Goal: Information Seeking & Learning: Check status

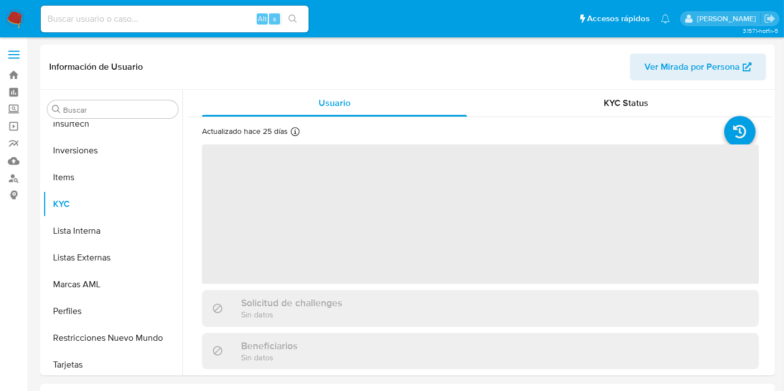
scroll to position [524, 0]
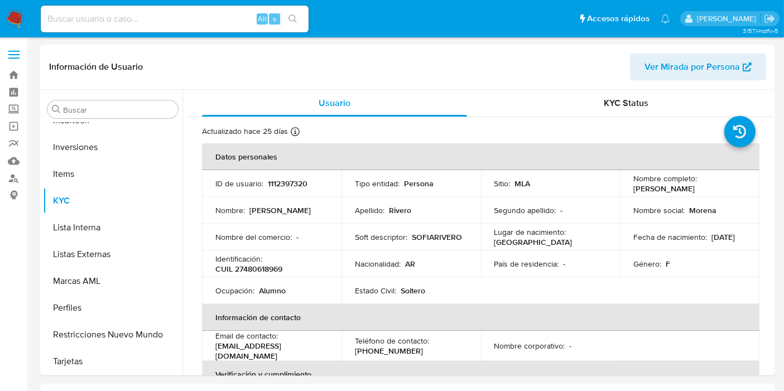
select select "10"
click at [137, 12] on input at bounding box center [175, 19] width 268 height 15
paste input "185457808"
type input "185457808"
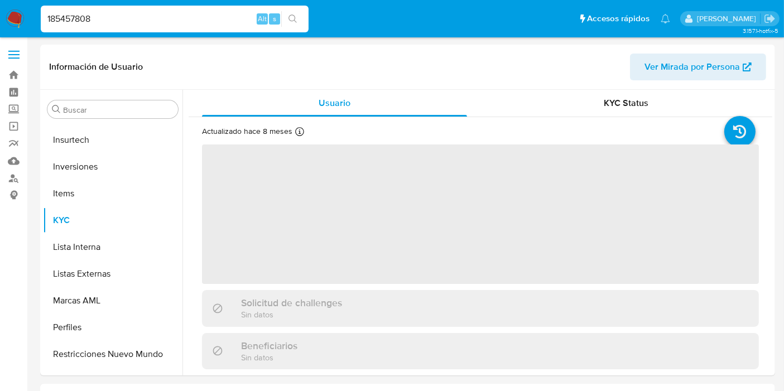
scroll to position [524, 0]
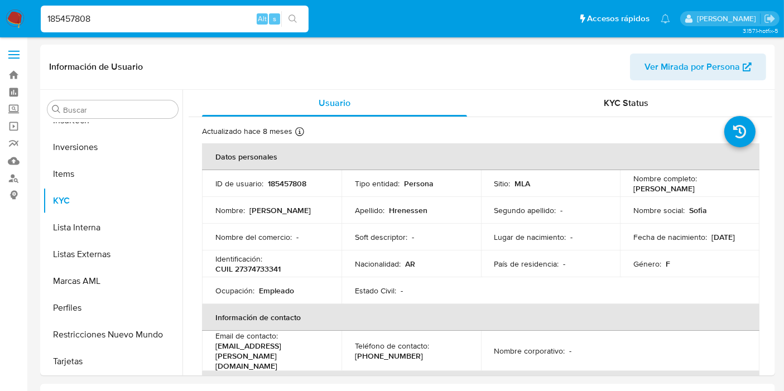
select select "10"
click at [103, 330] on button "Restricciones Nuevo Mundo" at bounding box center [108, 334] width 131 height 27
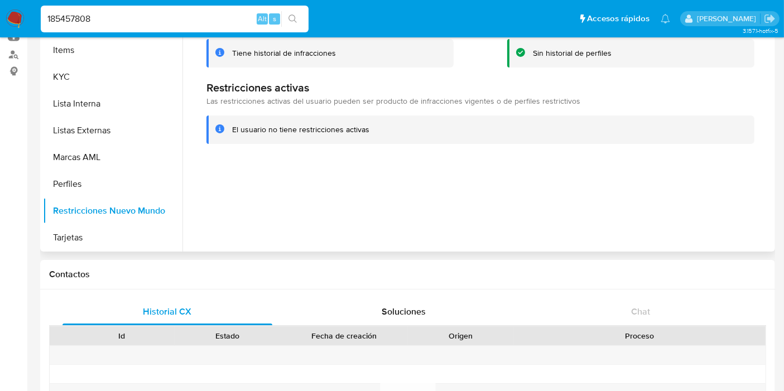
scroll to position [0, 0]
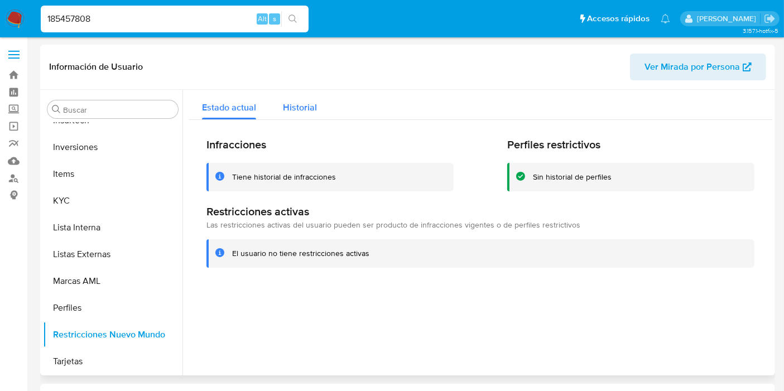
click at [296, 99] on div "Historial" at bounding box center [300, 105] width 34 height 30
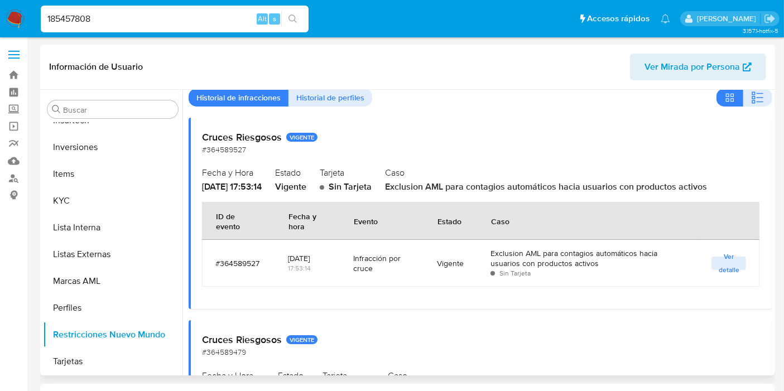
scroll to position [62, 0]
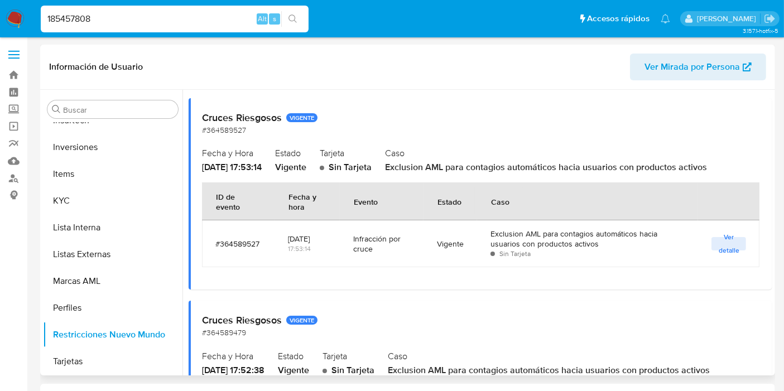
drag, startPoint x: 578, startPoint y: 242, endPoint x: 497, endPoint y: 230, distance: 82.2
click at [497, 230] on div "Exclusion AML para contagios automáticos hacia usuarios con productos activos" at bounding box center [587, 239] width 195 height 20
click at [555, 239] on div "Exclusion AML para contagios automáticos hacia usuarios con productos activos" at bounding box center [587, 239] width 195 height 20
click at [634, 242] on div "Exclusion AML para contagios automáticos hacia usuarios con productos activos" at bounding box center [587, 239] width 195 height 20
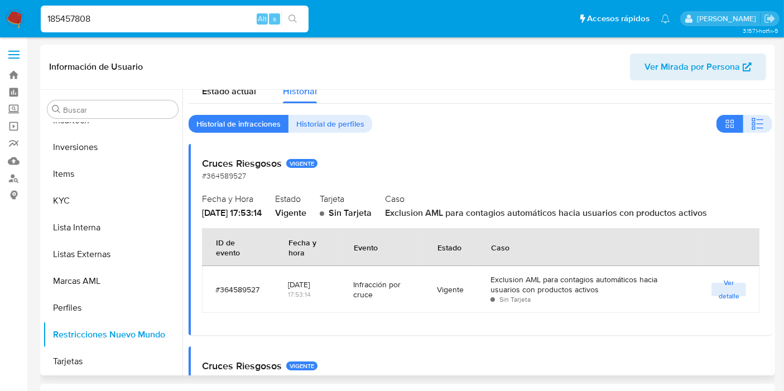
scroll to position [0, 0]
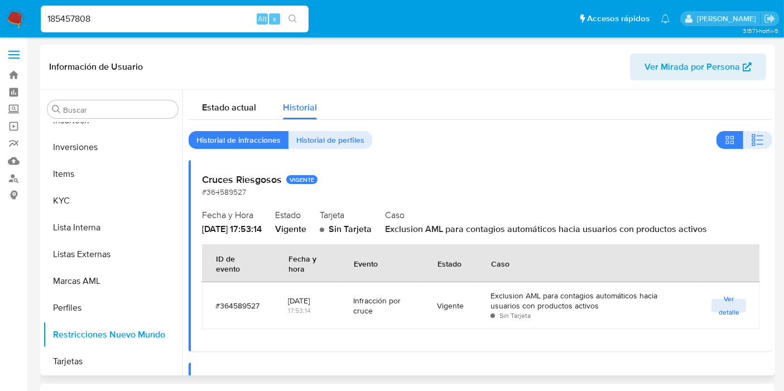
click at [315, 142] on span "Historial de perfiles" at bounding box center [330, 140] width 68 height 16
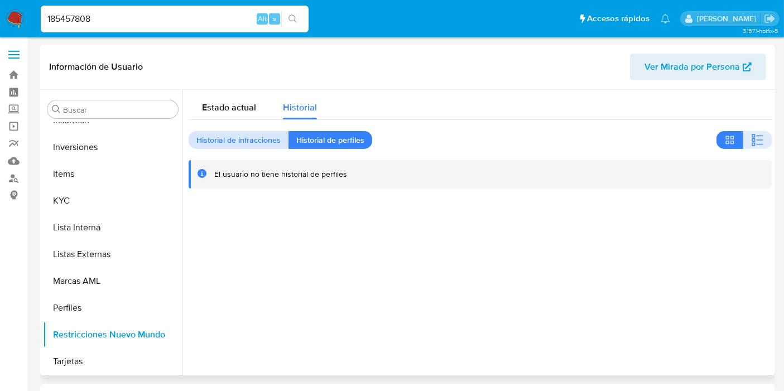
click at [237, 148] on span "Historial de infracciones" at bounding box center [238, 140] width 84 height 16
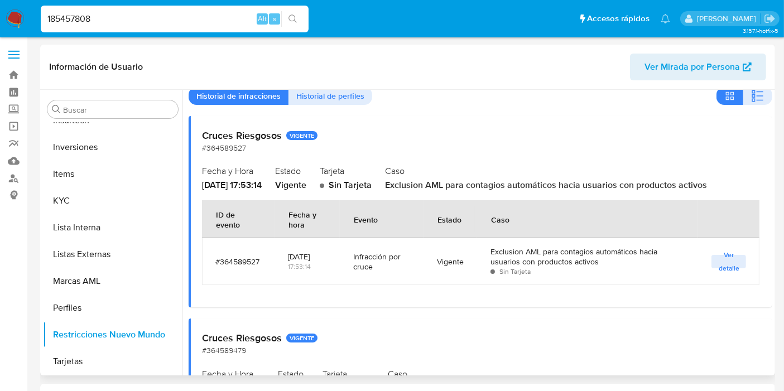
scroll to position [62, 0]
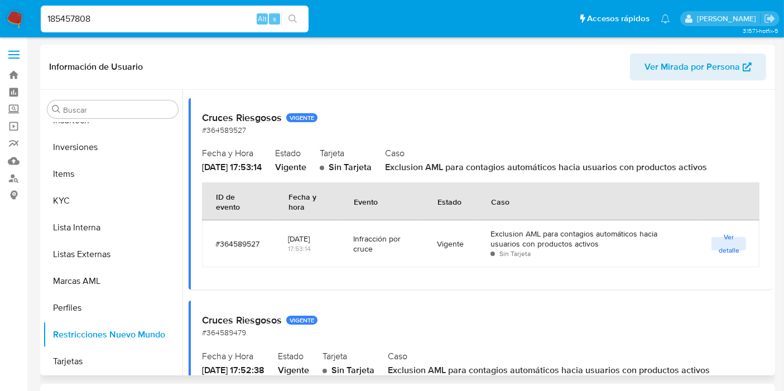
drag, startPoint x: 479, startPoint y: 168, endPoint x: 723, endPoint y: 184, distance: 244.8
click at [705, 174] on div "Cruces Riesgosos VIGENTE #364589527 Fecha y Hora 2024-06-24 - 17:53:14 Estado V…" at bounding box center [480, 193] width 583 height 191
click at [700, 168] on span "Exclusion AML para contagios automáticos hacia usuarios con productos activos" at bounding box center [546, 167] width 322 height 13
click at [543, 167] on span "Exclusion AML para contagios automáticos hacia usuarios con productos activos" at bounding box center [546, 167] width 322 height 13
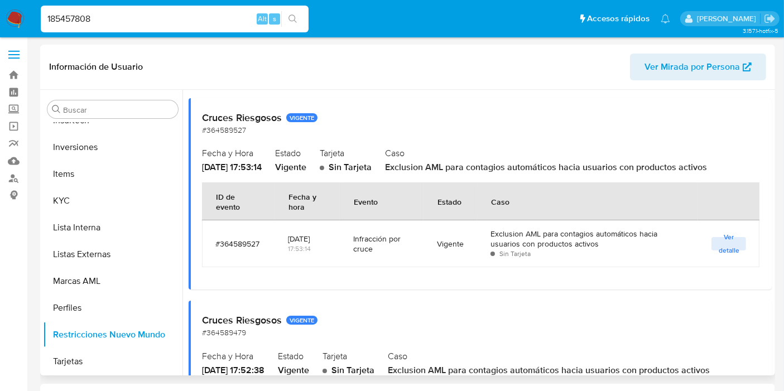
click at [527, 151] on h2 "Caso" at bounding box center [572, 152] width 374 height 17
click at [724, 249] on span "Ver detalle" at bounding box center [728, 243] width 23 height 11
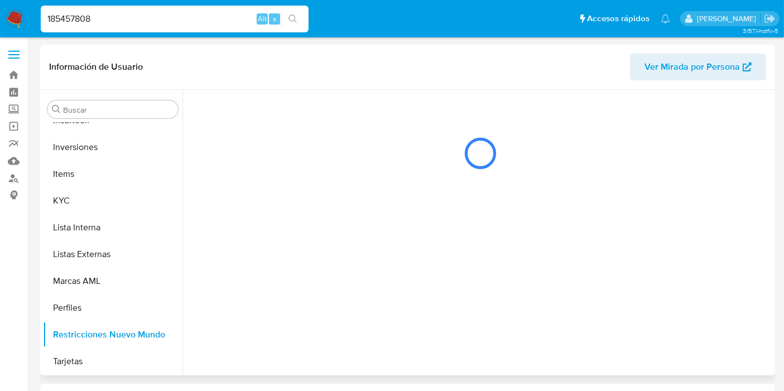
scroll to position [0, 0]
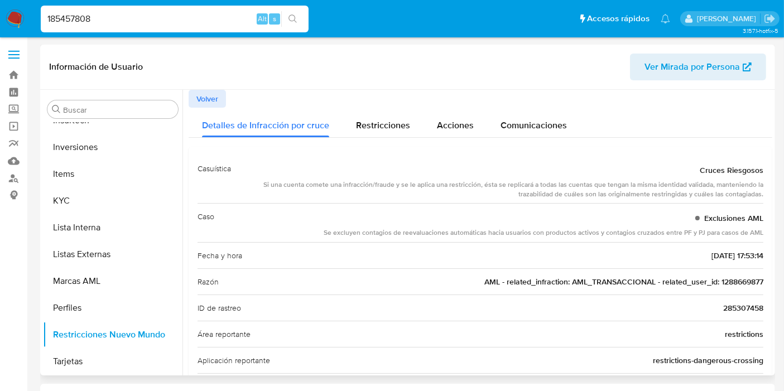
drag, startPoint x: 365, startPoint y: 233, endPoint x: 503, endPoint y: 238, distance: 137.9
click at [485, 231] on div "Se excluyen contagios de reevaluaciones automáticas hacia usuarios con producto…" at bounding box center [543, 232] width 440 height 9
drag, startPoint x: 503, startPoint y: 238, endPoint x: 490, endPoint y: 231, distance: 14.5
click at [502, 236] on div "Caso Exclusiones AML Se excluyen contagios de reevaluaciones automáticas hacia …" at bounding box center [480, 222] width 566 height 39
drag, startPoint x: 409, startPoint y: 234, endPoint x: 707, endPoint y: 244, distance: 298.0
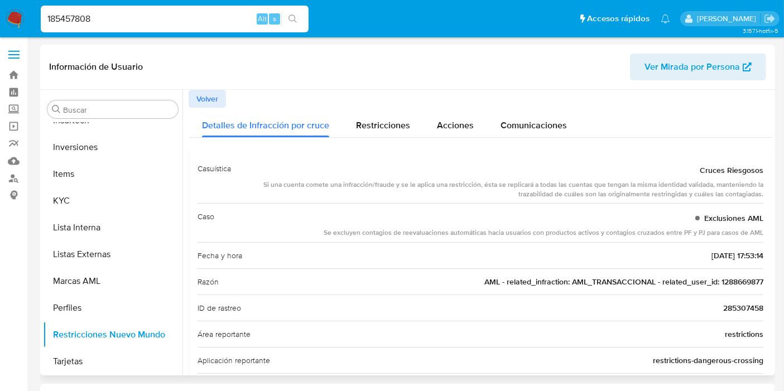
click at [691, 238] on div "Caso Exclusiones AML Se excluyen contagios de reevaluaciones automáticas hacia …" at bounding box center [480, 222] width 566 height 39
click at [728, 235] on div "Se excluyen contagios de reevaluaciones automáticas hacia usuarios con producto…" at bounding box center [543, 232] width 440 height 9
click at [193, 98] on button "Volver" at bounding box center [207, 99] width 37 height 18
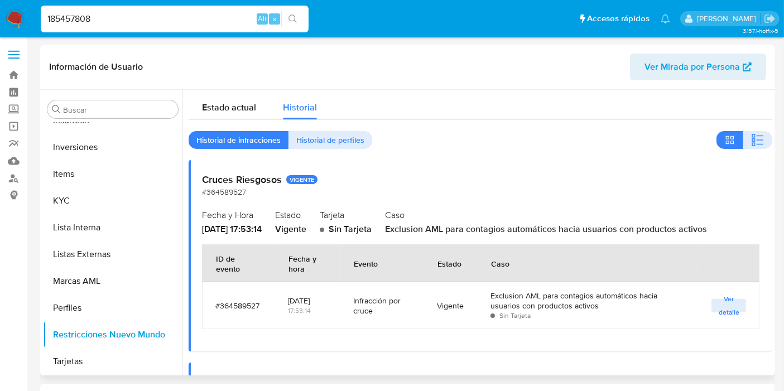
scroll to position [62, 0]
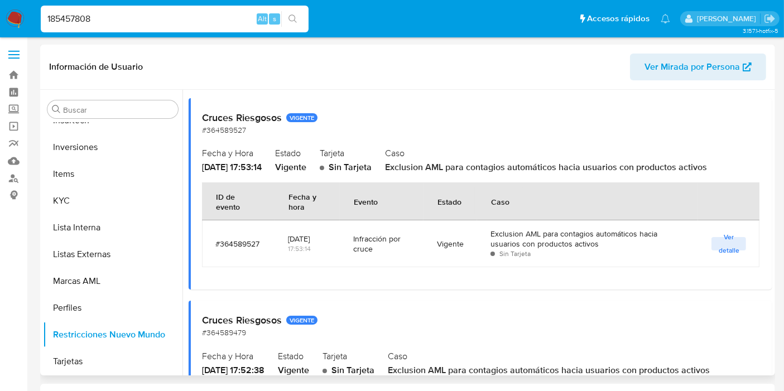
drag, startPoint x: 305, startPoint y: 168, endPoint x: 325, endPoint y: 172, distance: 19.8
click at [306, 172] on div "Vigente" at bounding box center [290, 167] width 31 height 12
click at [306, 173] on div "Vigente" at bounding box center [290, 167] width 31 height 12
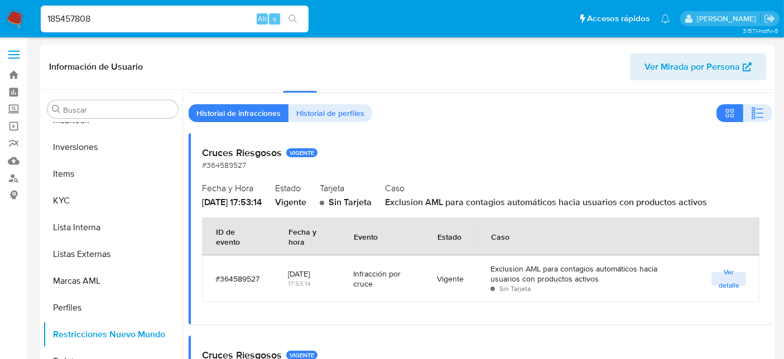
scroll to position [0, 0]
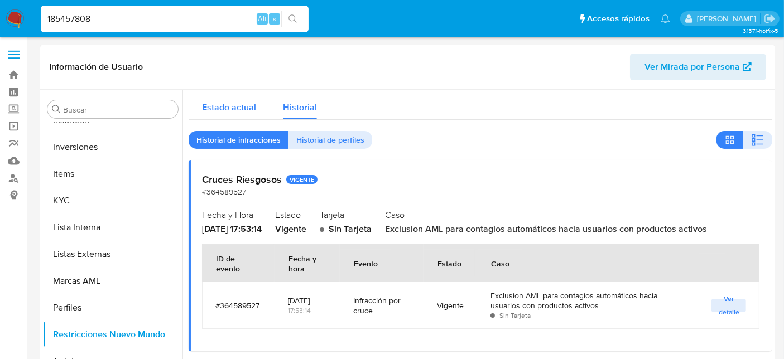
click at [237, 105] on span "Estado actual" at bounding box center [229, 107] width 54 height 13
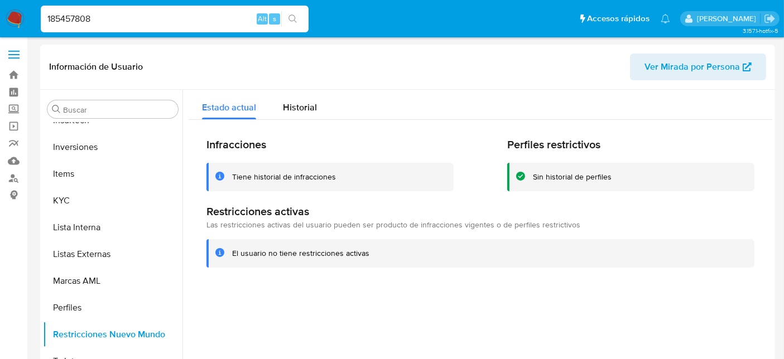
drag, startPoint x: 209, startPoint y: 151, endPoint x: 341, endPoint y: 190, distance: 137.3
click at [336, 185] on div "Infracciones Tiene historial de infracciones" at bounding box center [329, 165] width 247 height 54
click at [355, 203] on div "Infracciones Tiene historial de infracciones Perfiles restrictivos Sin historia…" at bounding box center [480, 203] width 583 height 166
click at [308, 110] on span "Historial" at bounding box center [300, 107] width 34 height 13
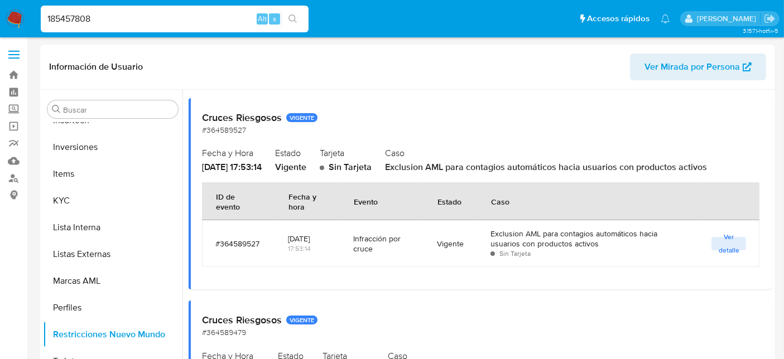
click at [492, 145] on h2 "Caso" at bounding box center [572, 152] width 374 height 17
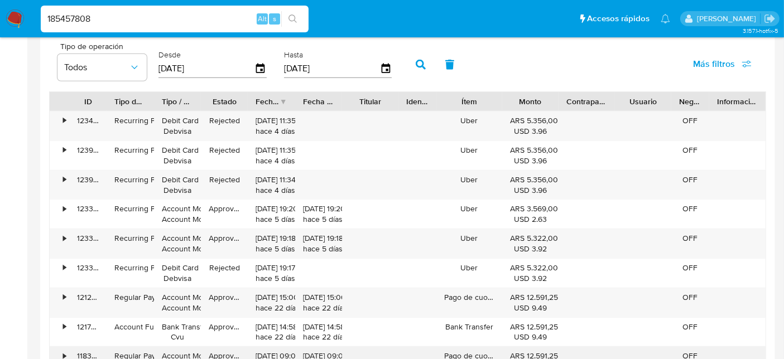
scroll to position [1023, 0]
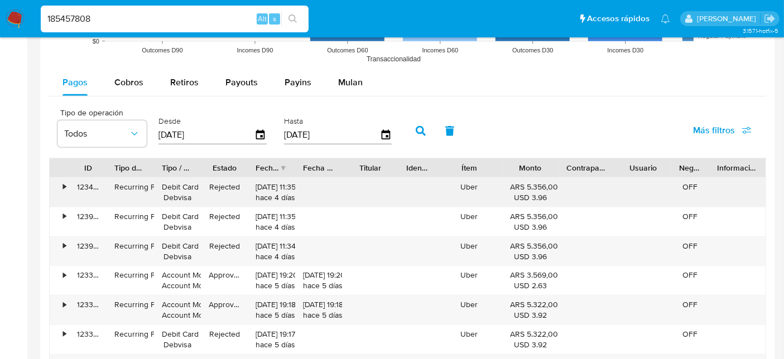
drag, startPoint x: 274, startPoint y: 196, endPoint x: 289, endPoint y: 190, distance: 16.3
click at [287, 190] on div "28/08/2025 11:35:30 hace 4 días" at bounding box center [270, 192] width 31 height 21
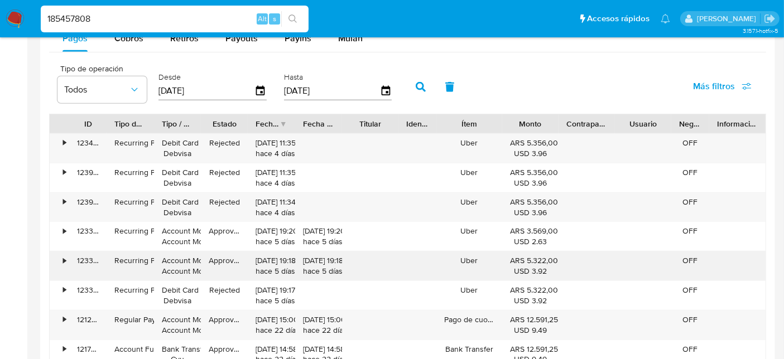
scroll to position [1085, 0]
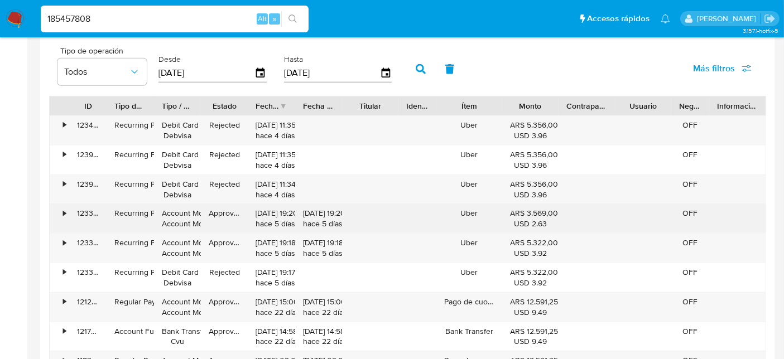
drag, startPoint x: 470, startPoint y: 274, endPoint x: 460, endPoint y: 209, distance: 65.5
click at [460, 209] on div "• 123452533801 Recurring Payment Debit Card Debvisa Rejected 28/08/2025 11:35:3…" at bounding box center [407, 262] width 717 height 295
click at [462, 211] on div "Uber" at bounding box center [469, 218] width 66 height 29
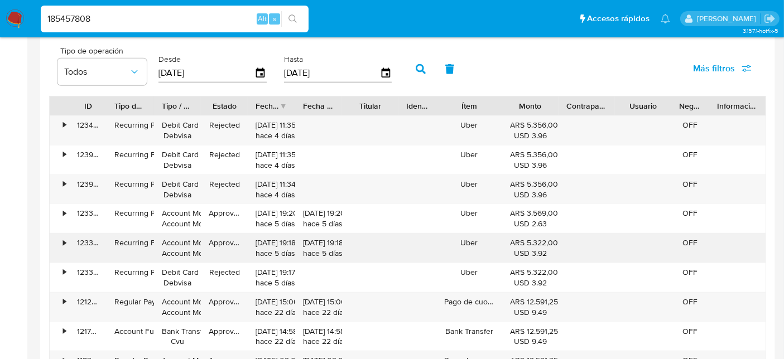
click at [469, 237] on div "Uber" at bounding box center [469, 248] width 66 height 29
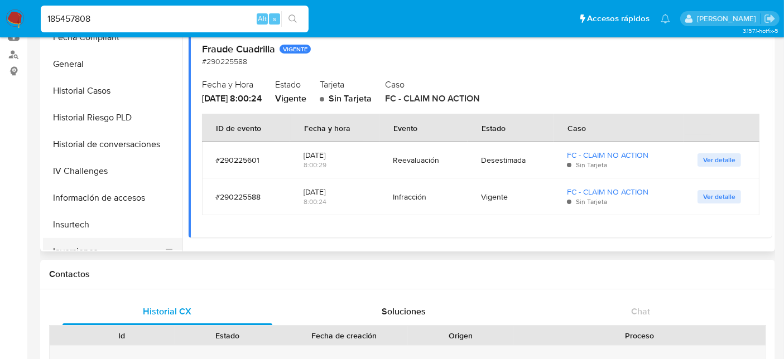
scroll to position [277, 0]
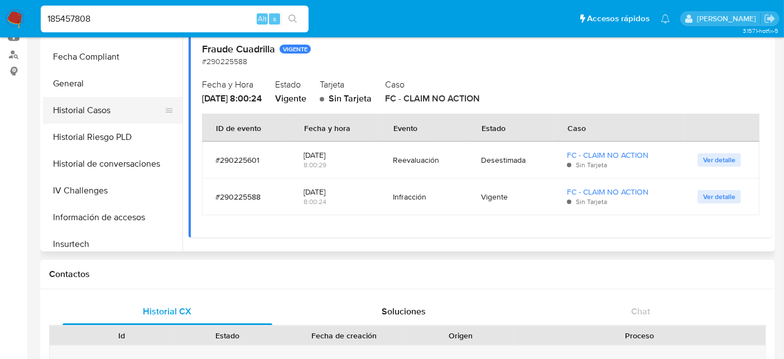
click at [86, 117] on button "Historial Casos" at bounding box center [108, 110] width 131 height 27
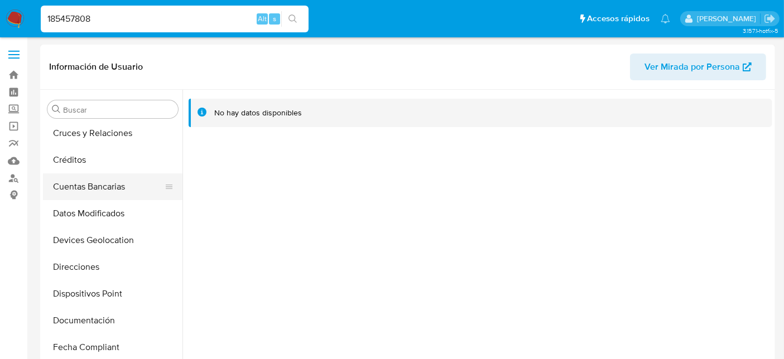
scroll to position [90, 0]
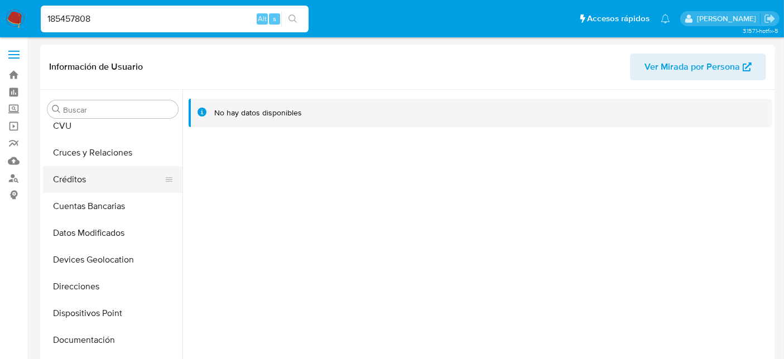
click at [74, 189] on button "Créditos" at bounding box center [108, 179] width 131 height 27
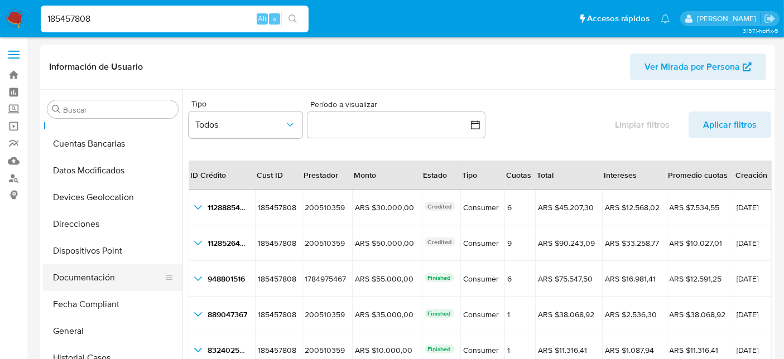
scroll to position [277, 0]
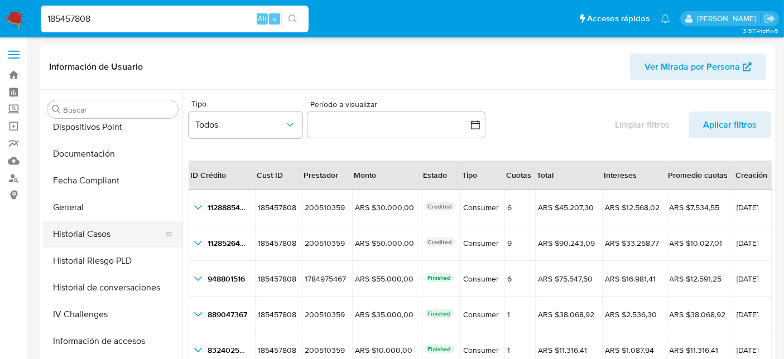
click at [96, 236] on button "Historial Casos" at bounding box center [108, 234] width 131 height 27
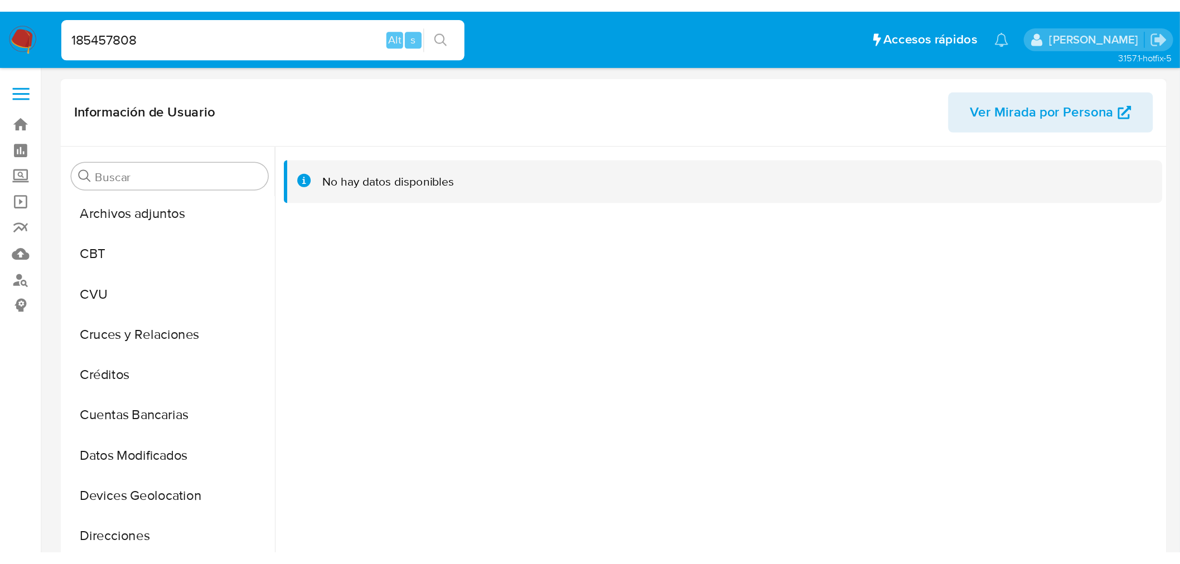
scroll to position [0, 0]
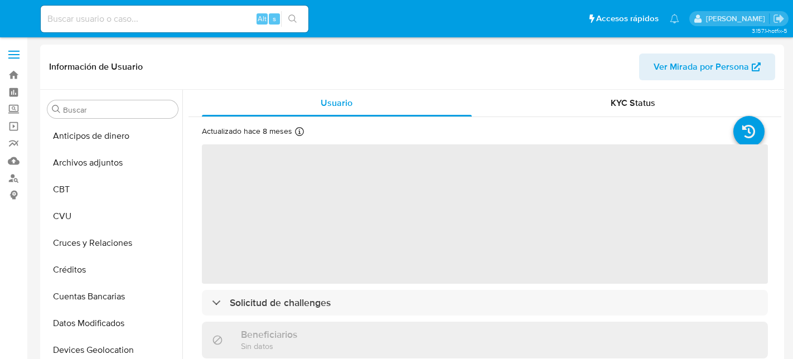
select select "10"
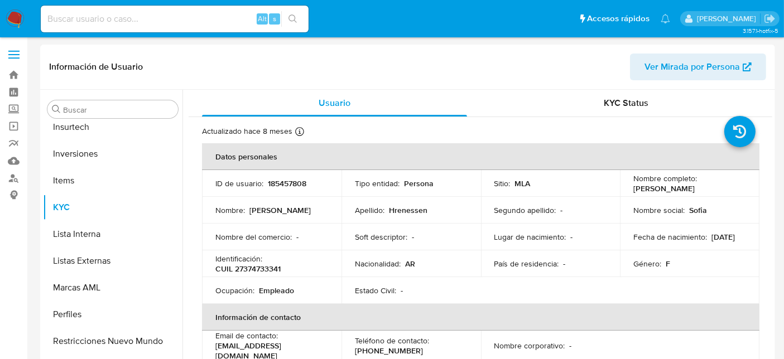
scroll to position [524, 0]
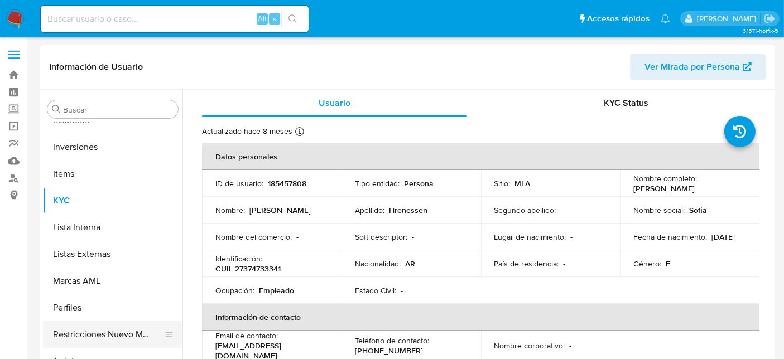
click at [95, 331] on button "Restricciones Nuevo Mundo" at bounding box center [108, 334] width 131 height 27
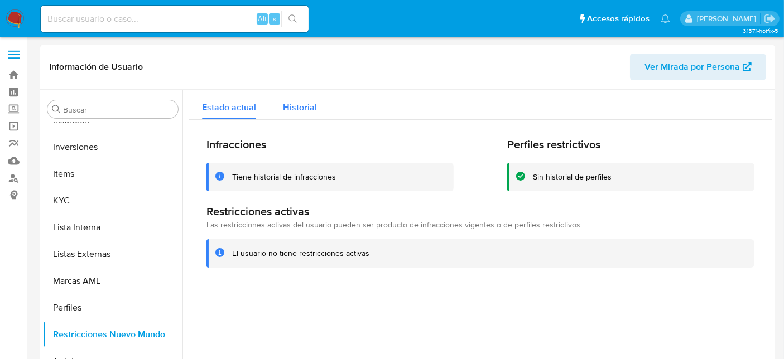
click at [290, 110] on span "Historial" at bounding box center [300, 107] width 34 height 13
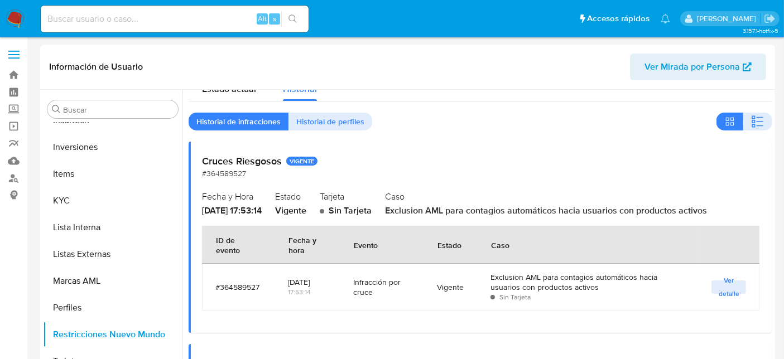
scroll to position [0, 0]
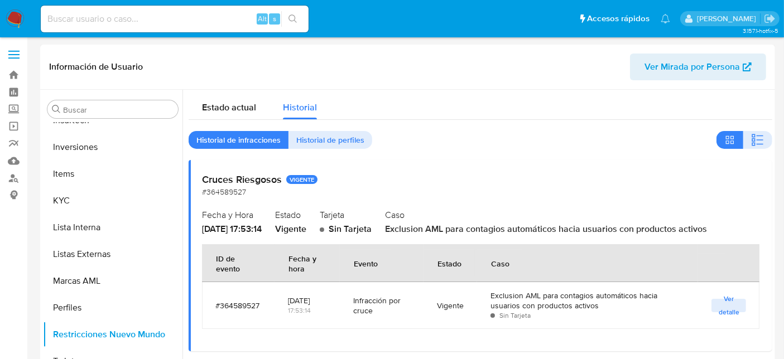
drag, startPoint x: 492, startPoint y: 229, endPoint x: 620, endPoint y: 230, distance: 128.3
click at [616, 228] on span "Exclusion AML para contagios automáticos hacia usuarios con productos activos" at bounding box center [546, 229] width 322 height 13
drag, startPoint x: 639, startPoint y: 233, endPoint x: 677, endPoint y: 235, distance: 37.4
click at [642, 235] on span "Exclusion AML para contagios automáticos hacia usuarios con productos activos" at bounding box center [546, 229] width 322 height 13
drag, startPoint x: 418, startPoint y: 231, endPoint x: 698, endPoint y: 231, distance: 280.0
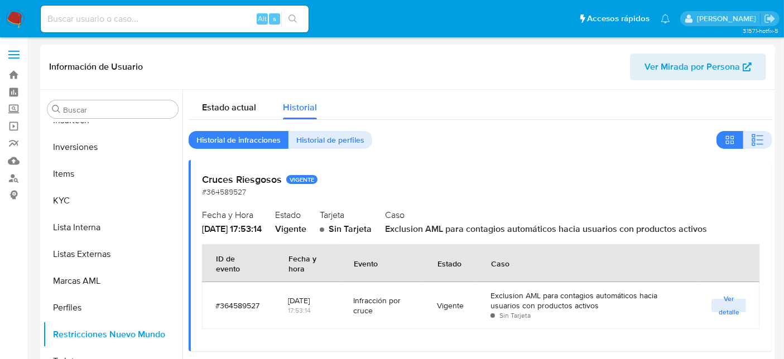
click at [696, 231] on span "Exclusion AML para contagios automáticos hacia usuarios con productos activos" at bounding box center [546, 229] width 322 height 13
click at [699, 233] on span "Exclusion AML para contagios automáticos hacia usuarios con productos activos" at bounding box center [546, 229] width 322 height 13
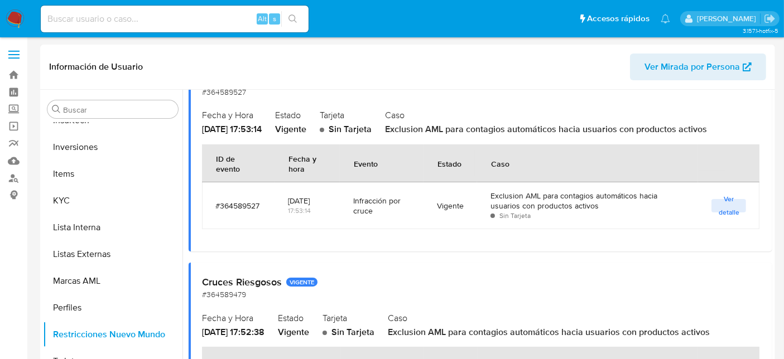
scroll to position [124, 0]
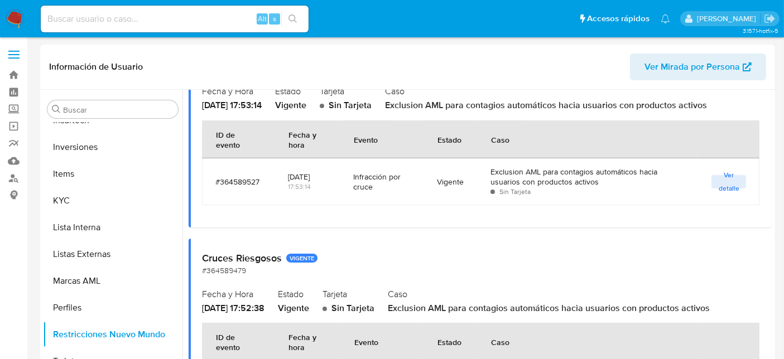
drag, startPoint x: 349, startPoint y: 177, endPoint x: 382, endPoint y: 189, distance: 34.9
click at [382, 189] on td "Infracción por cruce" at bounding box center [382, 181] width 84 height 47
click at [382, 192] on div "Infracción por cruce" at bounding box center [381, 181] width 57 height 37
click at [383, 198] on div "Infracción por cruce" at bounding box center [381, 181] width 57 height 37
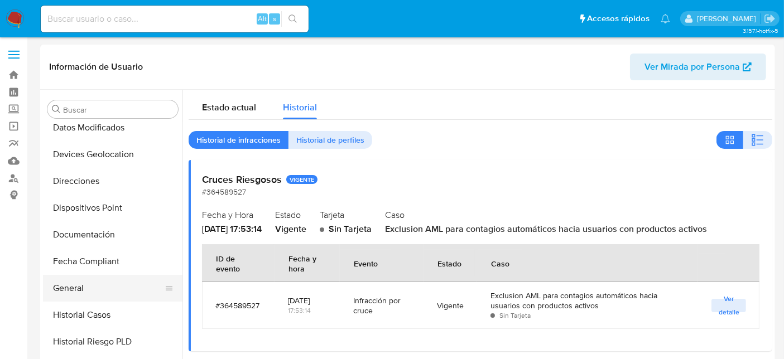
scroll to position [215, 0]
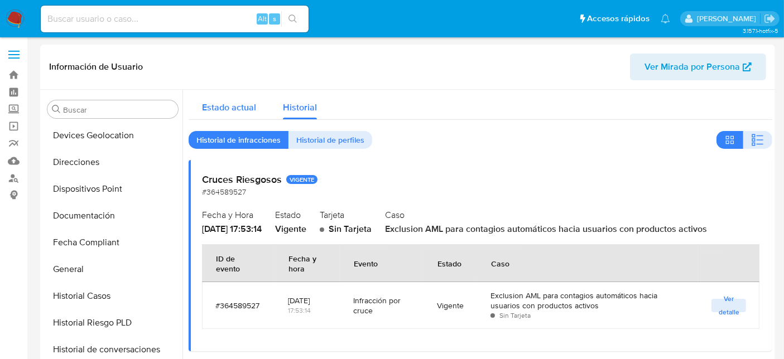
click at [225, 107] on span "Estado actual" at bounding box center [229, 107] width 54 height 13
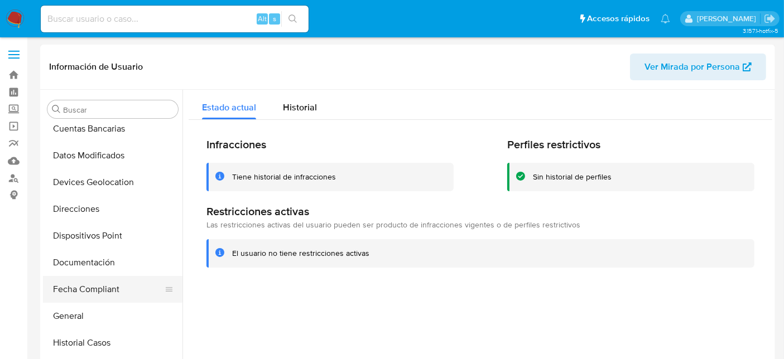
scroll to position [186, 0]
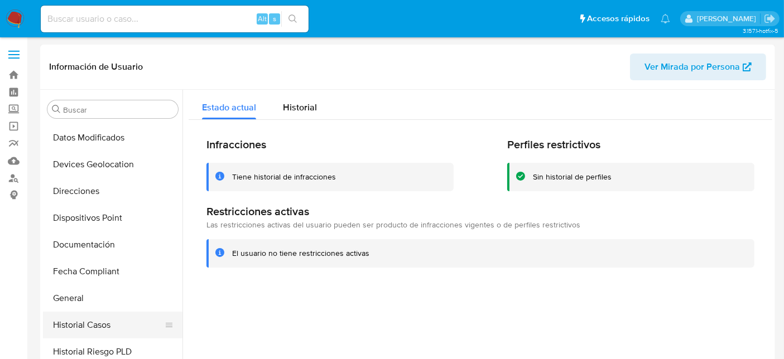
click at [115, 327] on button "Historial Casos" at bounding box center [108, 325] width 131 height 27
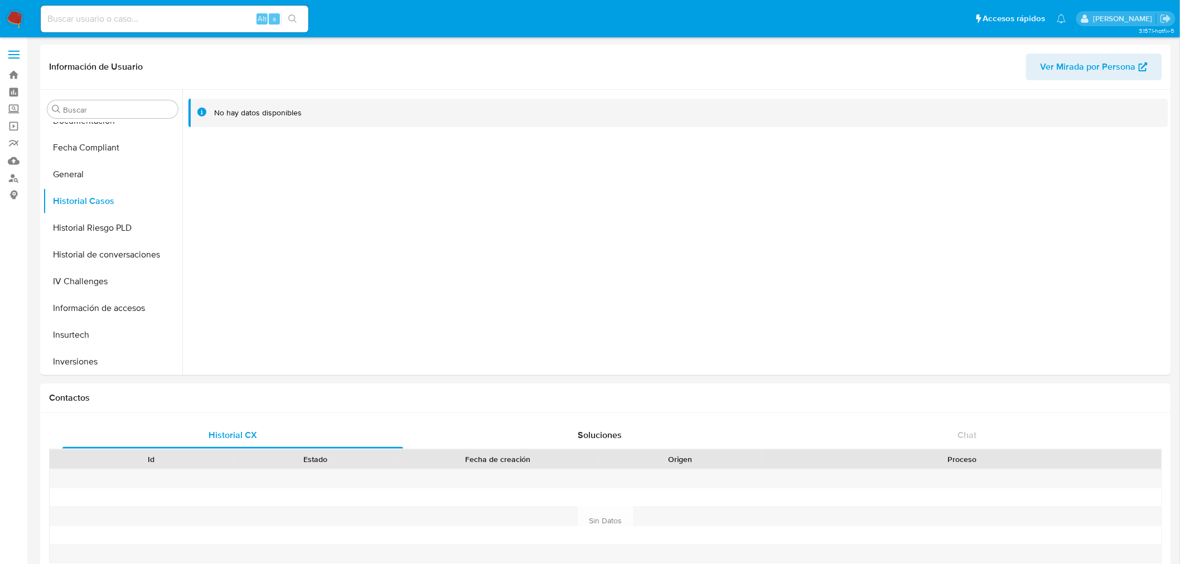
scroll to position [310, 0]
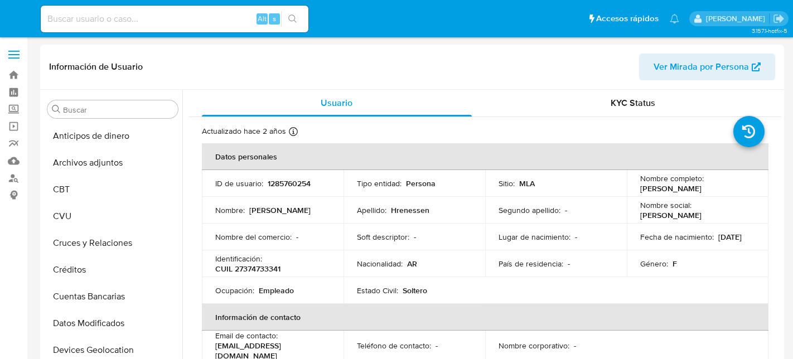
select select "10"
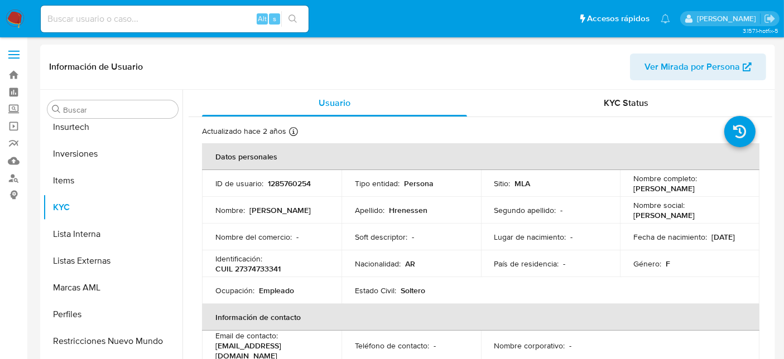
scroll to position [524, 0]
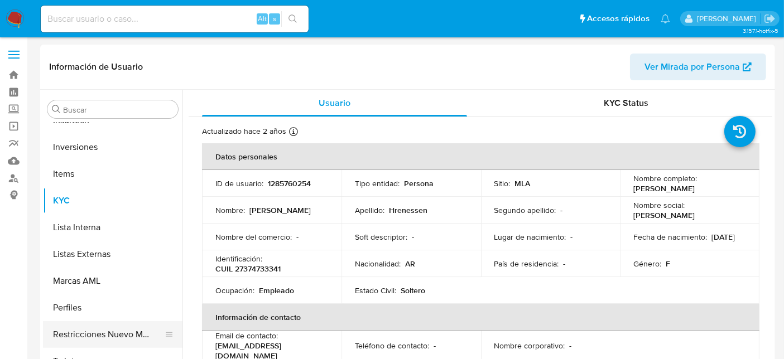
click at [120, 337] on button "Restricciones Nuevo Mundo" at bounding box center [108, 334] width 131 height 27
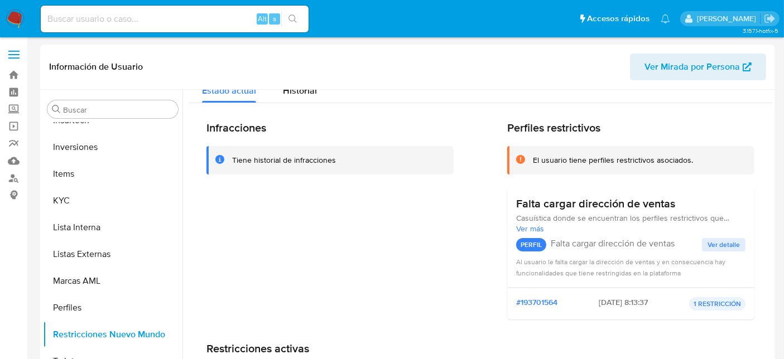
scroll to position [0, 0]
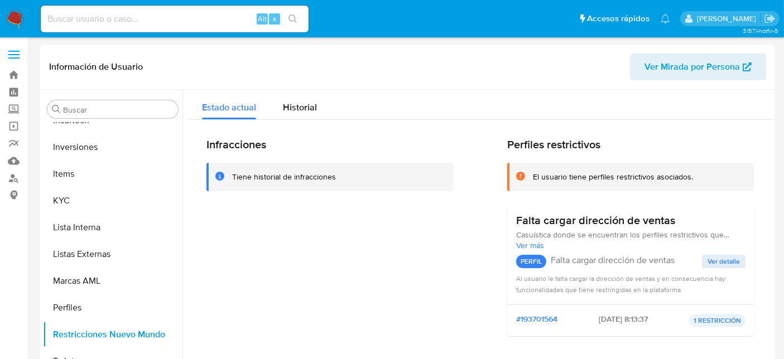
drag, startPoint x: 532, startPoint y: 178, endPoint x: 677, endPoint y: 182, distance: 145.6
click at [677, 182] on div "El usuario tiene perfiles restrictivos asociados." at bounding box center [630, 177] width 247 height 28
click at [682, 181] on div "El usuario tiene perfiles restrictivos asociados." at bounding box center [613, 177] width 160 height 11
drag, startPoint x: 597, startPoint y: 259, endPoint x: 646, endPoint y: 285, distance: 55.6
click at [644, 282] on div "Falta cargar dirección de ventas Casuística donde se encuentran los perfiles re…" at bounding box center [630, 254] width 229 height 81
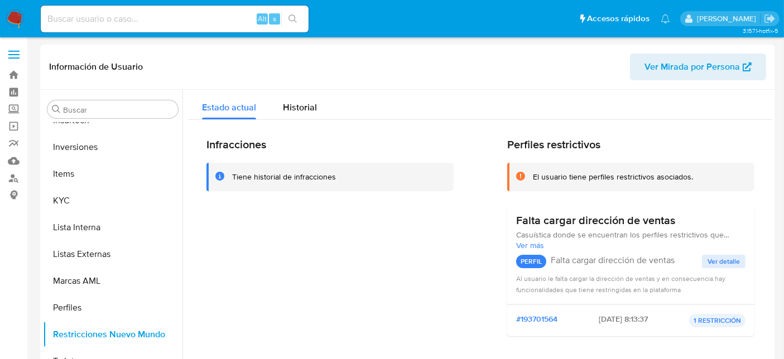
click at [646, 285] on span "Al usuario le falta cargar la dirección de ventas y en consecuencia hay funcion…" at bounding box center [620, 284] width 209 height 21
click at [292, 103] on span "Historial" at bounding box center [300, 107] width 34 height 13
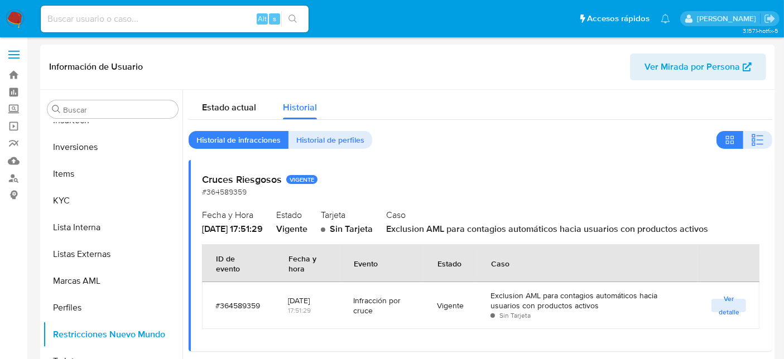
drag, startPoint x: 443, startPoint y: 226, endPoint x: 707, endPoint y: 231, distance: 263.9
click at [707, 231] on span "Exclusion AML para contagios automáticos hacia usuarios con productos activos" at bounding box center [547, 229] width 322 height 13
click at [708, 229] on span "Exclusion AML para contagios automáticos hacia usuarios con productos activos" at bounding box center [547, 229] width 322 height 13
drag, startPoint x: 726, startPoint y: 231, endPoint x: 438, endPoint y: 231, distance: 287.2
click at [438, 231] on span "Exclusion AML para contagios automáticos hacia usuarios con productos activos" at bounding box center [547, 229] width 322 height 13
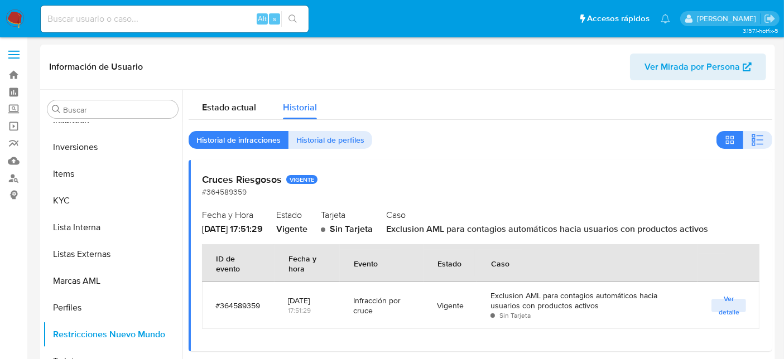
click at [441, 232] on span "Exclusion AML para contagios automáticos hacia usuarios con productos activos" at bounding box center [547, 229] width 322 height 13
drag, startPoint x: 413, startPoint y: 230, endPoint x: 733, endPoint y: 231, distance: 320.2
click at [733, 231] on div "Caso Exclusion AML para contagios automáticos hacia usuarios con productos acti…" at bounding box center [572, 220] width 373 height 29
click at [732, 231] on div "Caso Exclusion AML para contagios automáticos hacia usuarios con productos acti…" at bounding box center [572, 220] width 373 height 29
click at [708, 227] on span "Exclusion AML para contagios automáticos hacia usuarios con productos activos" at bounding box center [547, 229] width 322 height 13
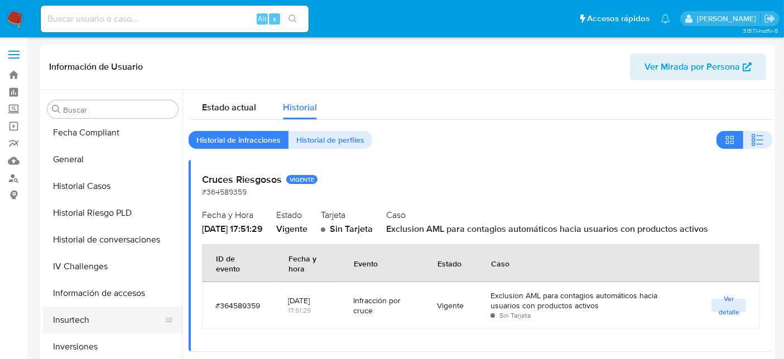
scroll to position [371, 0]
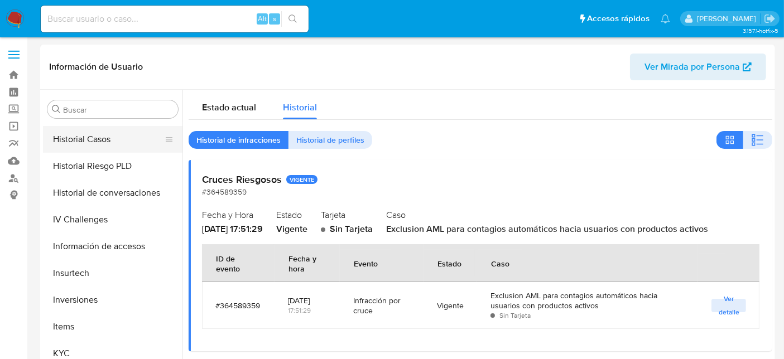
click at [95, 141] on button "Historial Casos" at bounding box center [108, 139] width 131 height 27
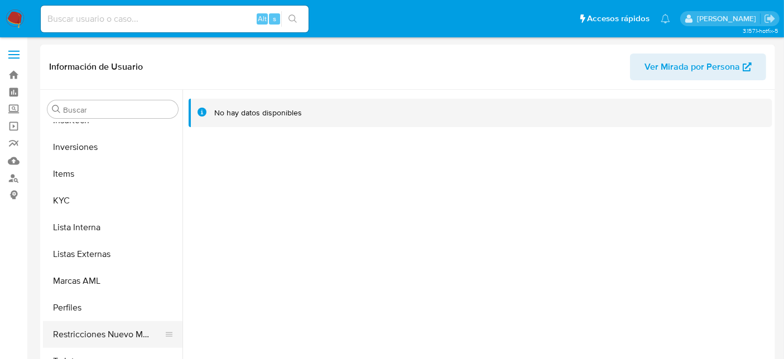
scroll to position [524, 0]
click at [95, 336] on button "Restricciones Nuevo Mundo" at bounding box center [108, 334] width 131 height 27
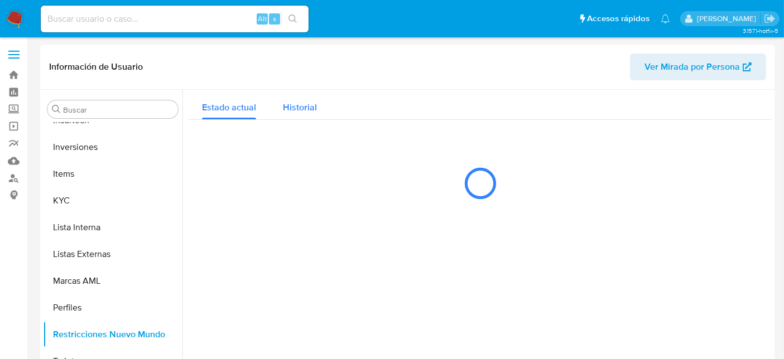
click at [300, 112] on span "Historial" at bounding box center [300, 107] width 34 height 13
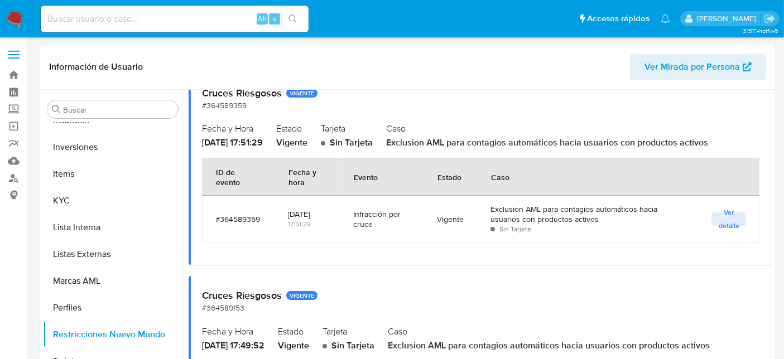
scroll to position [124, 0]
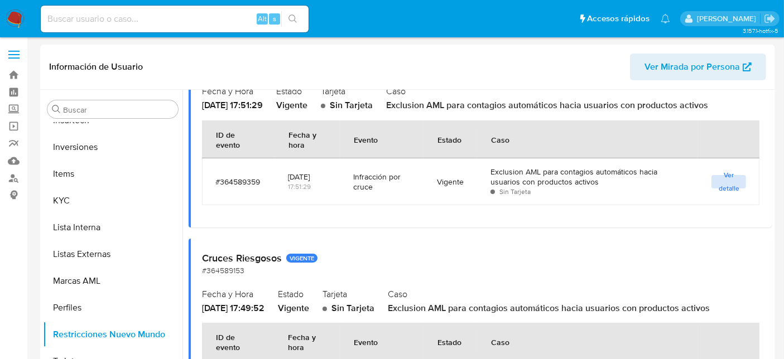
click at [732, 181] on span "Ver detalle" at bounding box center [728, 181] width 23 height 11
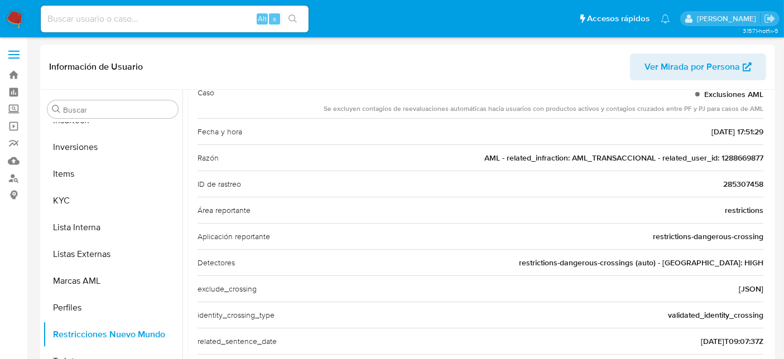
scroll to position [62, 0]
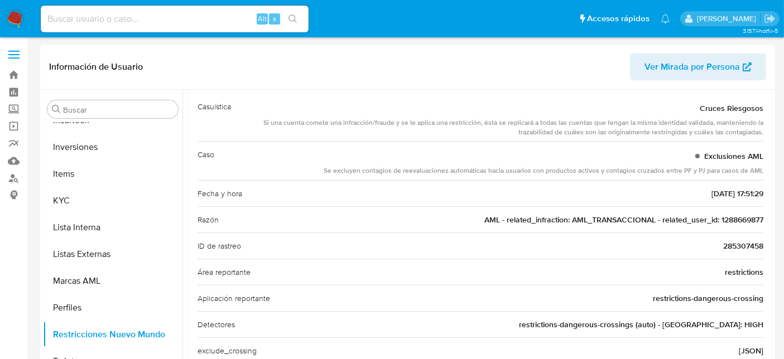
drag, startPoint x: 272, startPoint y: 120, endPoint x: 359, endPoint y: 127, distance: 87.3
click at [359, 123] on div "Si una cuenta comete una infracción/fraude y se le aplica una restricción, ésta…" at bounding box center [501, 127] width 523 height 19
click at [360, 132] on div "Si una cuenta comete una infracción/fraude y se le aplica una restricción, ésta…" at bounding box center [501, 127] width 523 height 19
drag, startPoint x: 397, startPoint y: 119, endPoint x: 733, endPoint y: 136, distance: 337.3
click at [720, 128] on div "Si una cuenta comete una infracción/fraude y se le aplica una restricción, ésta…" at bounding box center [501, 127] width 523 height 19
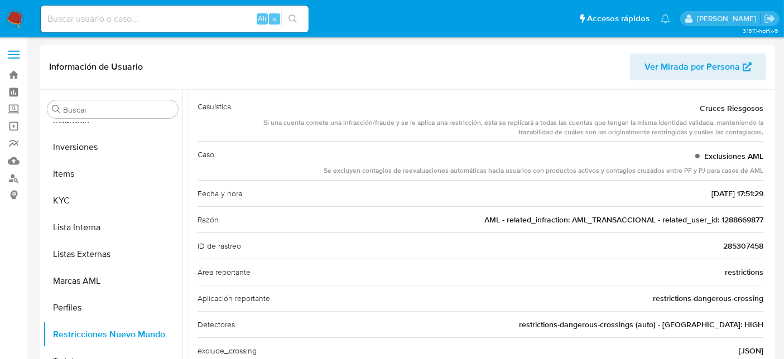
click at [734, 137] on div "Casuística Cruces Riesgosos Si una cuenta comete una infracción/fraude y se le …" at bounding box center [480, 118] width 566 height 48
drag, startPoint x: 365, startPoint y: 182, endPoint x: 455, endPoint y: 169, distance: 91.3
click at [457, 161] on div "Exclusiones AML" at bounding box center [543, 156] width 440 height 20
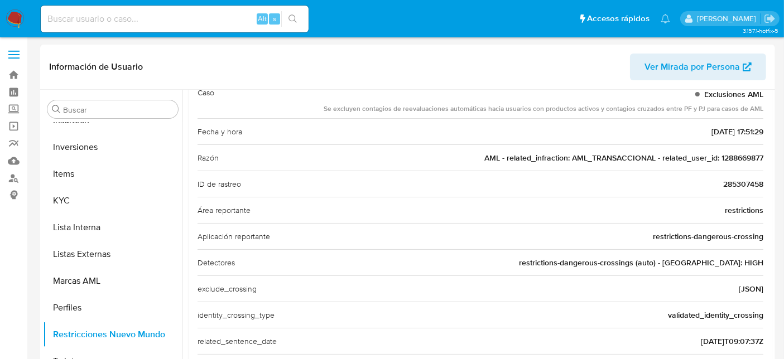
drag, startPoint x: 699, startPoint y: 239, endPoint x: 725, endPoint y: 239, distance: 25.1
click at [725, 239] on span "restrictions-dangerous-crossing" at bounding box center [708, 236] width 110 height 11
click at [710, 249] on div "Detectores restrictions-dangerous-crossings (auto) - [GEOGRAPHIC_DATA]: HIGH" at bounding box center [480, 262] width 566 height 26
drag, startPoint x: 614, startPoint y: 274, endPoint x: 682, endPoint y: 272, distance: 68.1
click at [674, 267] on div "Casuística Cruces Riesgosos Si una cuenta comete una infracción/fraude y se le …" at bounding box center [480, 324] width 566 height 585
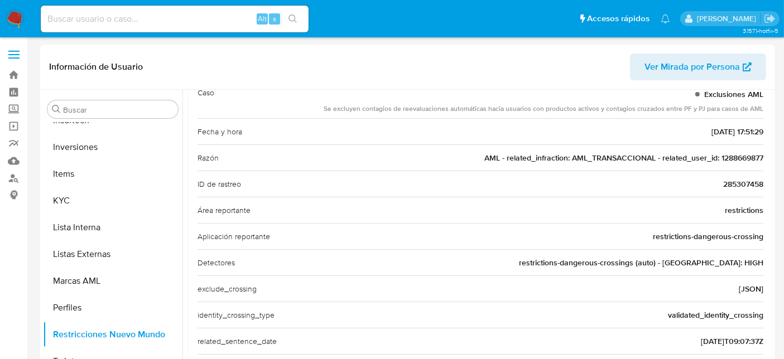
click at [682, 272] on div "Detectores restrictions-dangerous-crossings (auto) - [GEOGRAPHIC_DATA]: HIGH" at bounding box center [480, 262] width 566 height 26
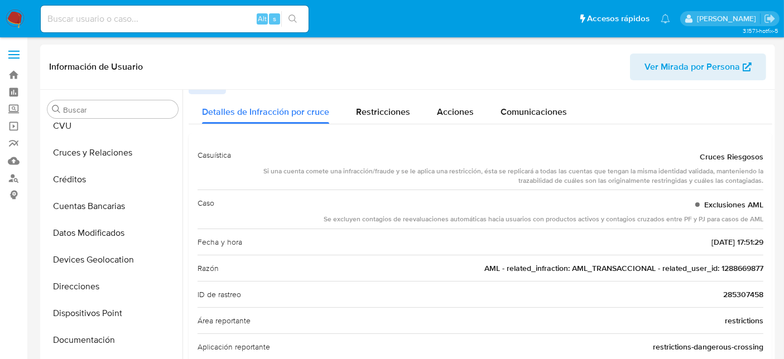
scroll to position [0, 0]
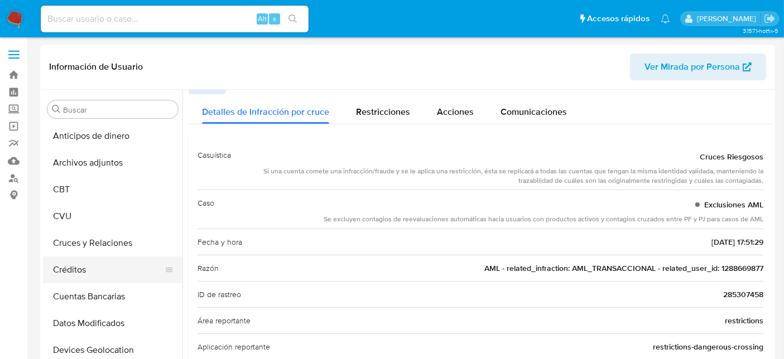
click at [69, 268] on button "Créditos" at bounding box center [108, 270] width 131 height 27
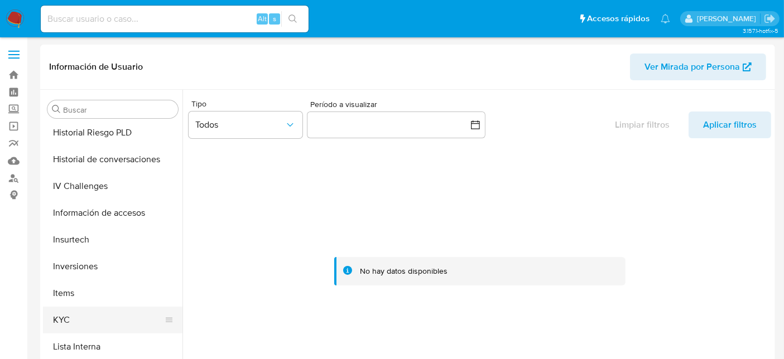
scroll to position [524, 0]
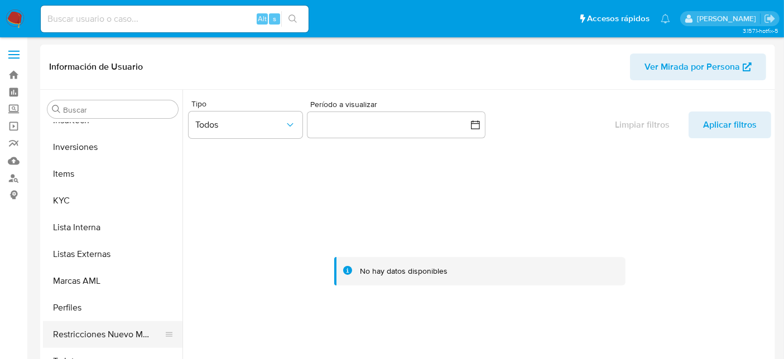
click at [89, 341] on button "Restricciones Nuevo Mundo" at bounding box center [108, 334] width 131 height 27
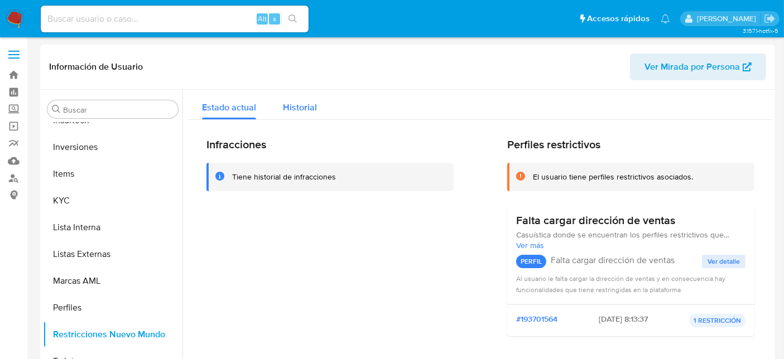
click at [300, 108] on span "Historial" at bounding box center [300, 107] width 34 height 13
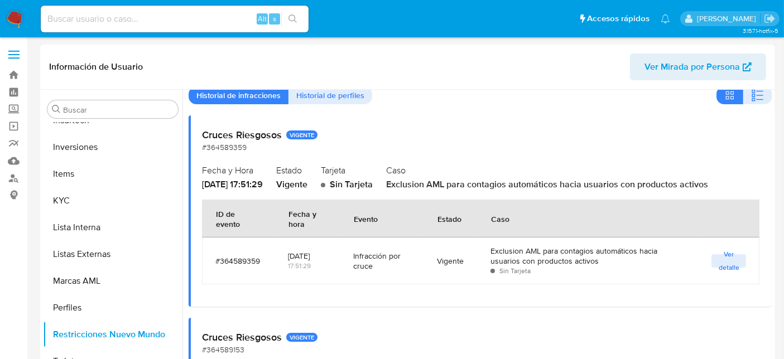
scroll to position [62, 0]
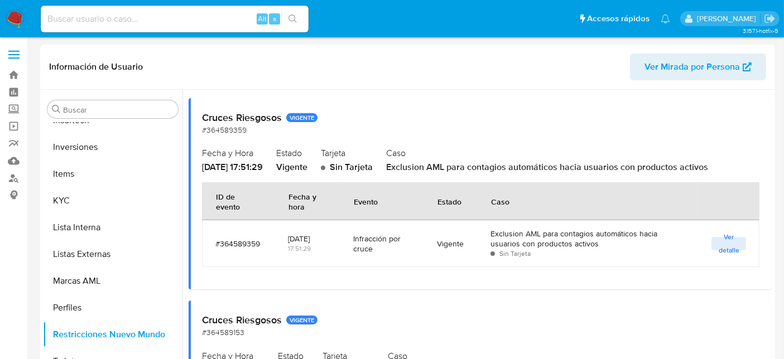
drag, startPoint x: 403, startPoint y: 165, endPoint x: 532, endPoint y: 171, distance: 128.4
click at [516, 168] on div "Fecha y Hora [DATE] 17:51:29 Estado Vigente Tarjeta Sin Tarjeta Caso Exclusion …" at bounding box center [480, 158] width 557 height 29
click at [532, 172] on span "Exclusion AML para contagios automáticos hacia usuarios con productos activos" at bounding box center [547, 167] width 322 height 13
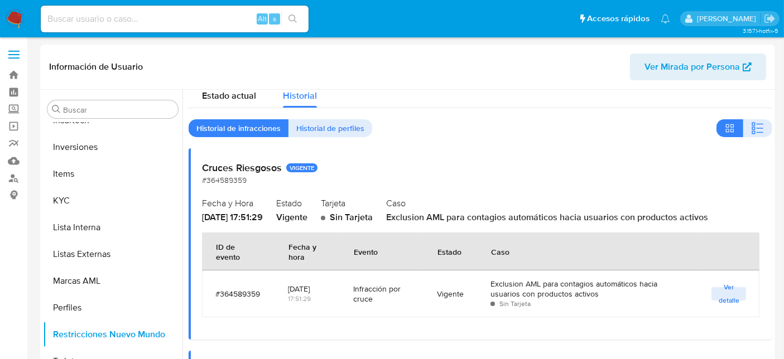
scroll to position [0, 0]
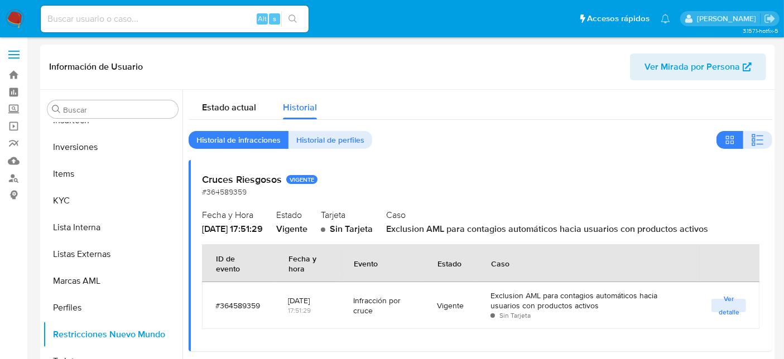
click at [722, 311] on span "Ver detalle" at bounding box center [728, 305] width 23 height 11
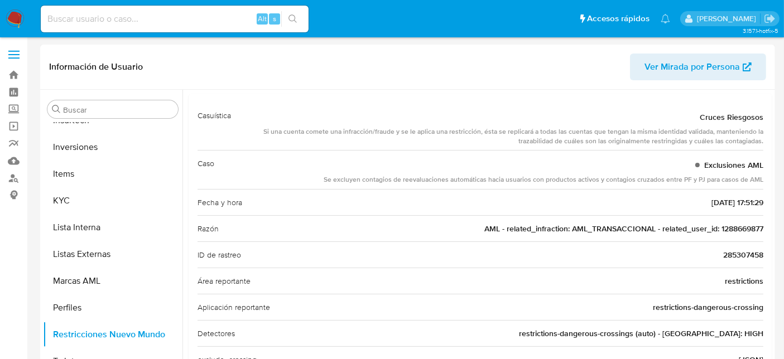
scroll to position [124, 0]
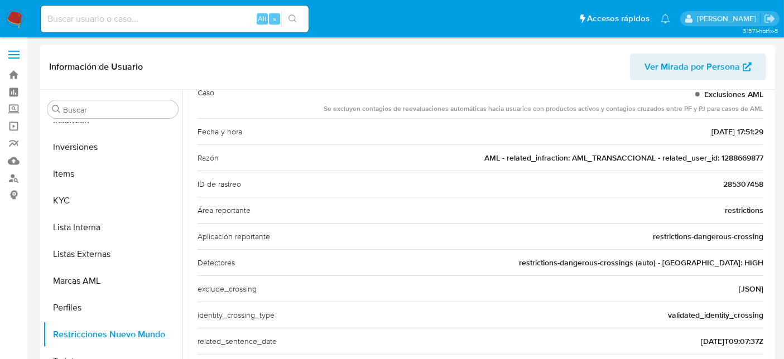
click at [740, 205] on span "restrictions" at bounding box center [744, 210] width 38 height 11
click at [701, 231] on span "restrictions-dangerous-crossing" at bounding box center [708, 236] width 110 height 11
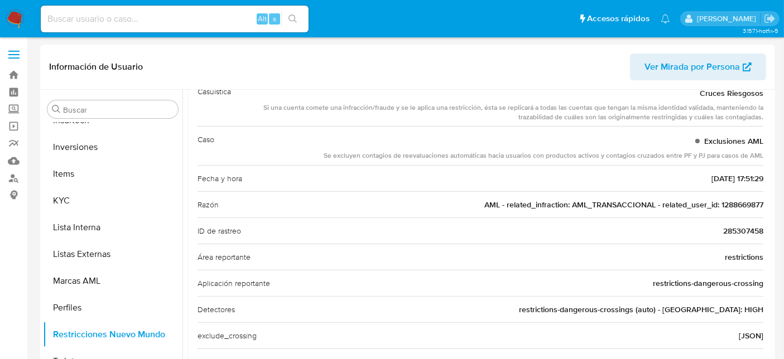
scroll to position [62, 0]
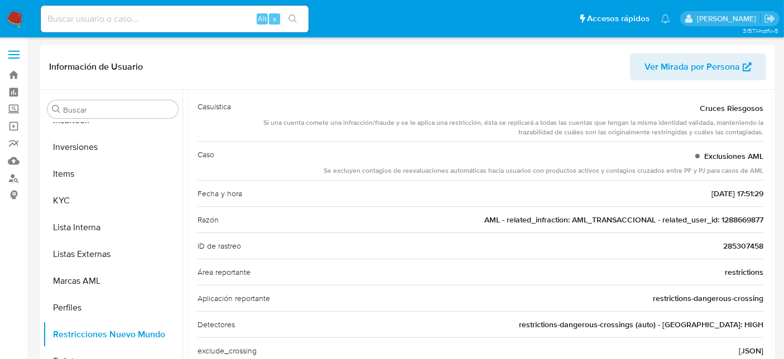
drag, startPoint x: 626, startPoint y: 171, endPoint x: 740, endPoint y: 171, distance: 113.8
click at [739, 171] on div "Se excluyen contagios de reevaluaciones automáticas hacia usuarios con producto…" at bounding box center [543, 170] width 440 height 9
click at [745, 176] on div "Caso Exclusiones AML Se excluyen contagios de reevaluaciones automáticas hacia …" at bounding box center [480, 160] width 566 height 39
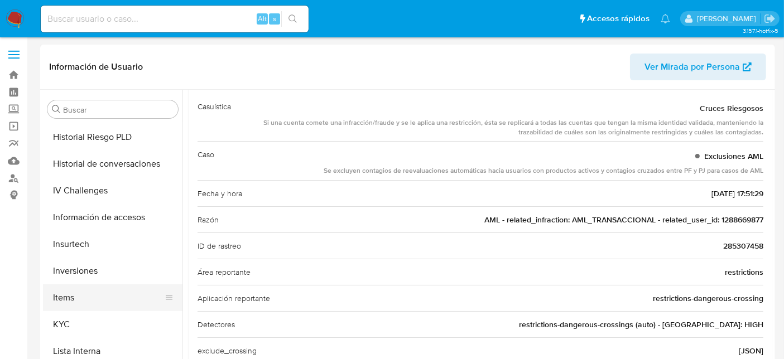
scroll to position [339, 0]
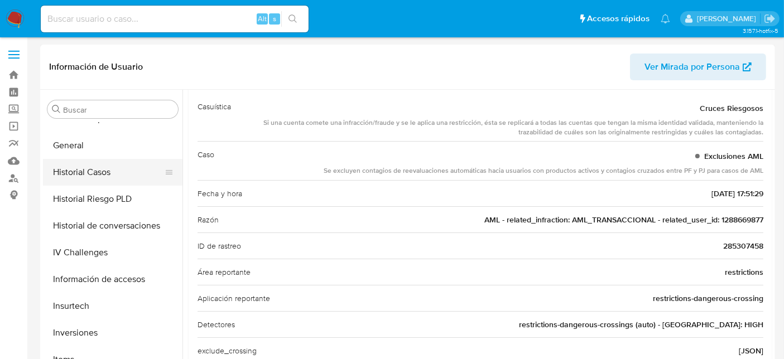
click at [78, 174] on button "Historial Casos" at bounding box center [108, 172] width 131 height 27
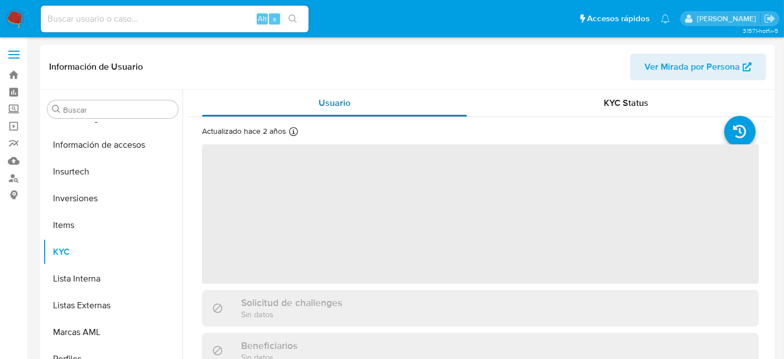
scroll to position [524, 0]
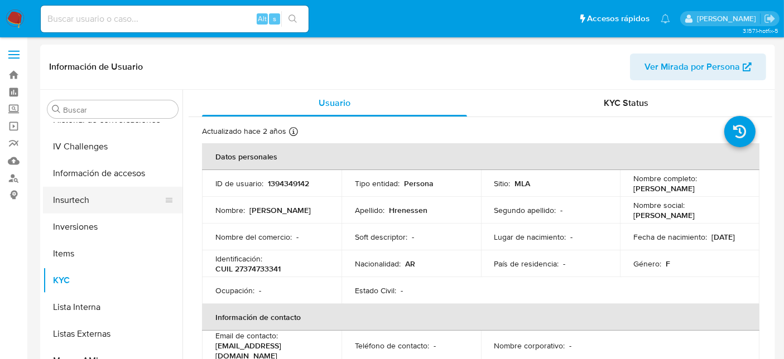
select select "10"
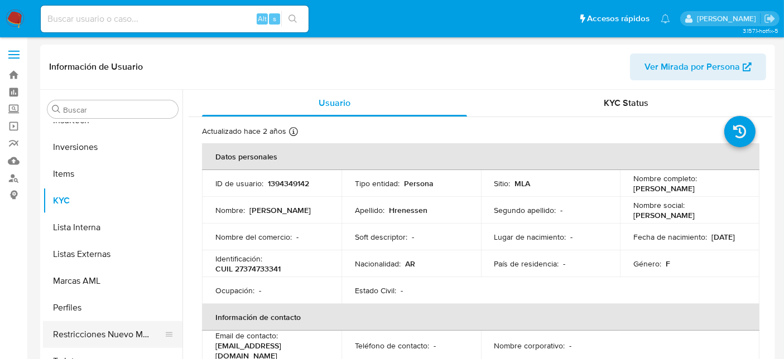
click at [94, 339] on button "Restricciones Nuevo Mundo" at bounding box center [108, 334] width 131 height 27
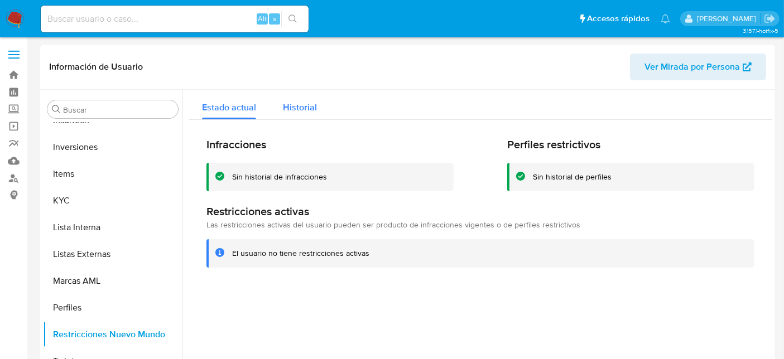
click at [306, 96] on div "Historial" at bounding box center [300, 105] width 34 height 30
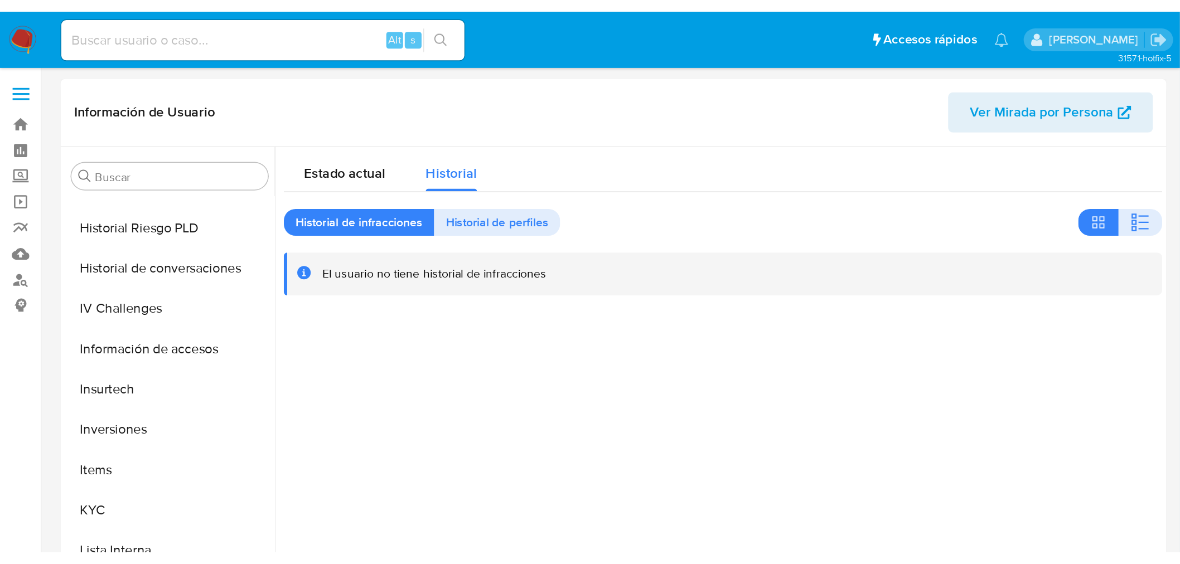
scroll to position [400, 0]
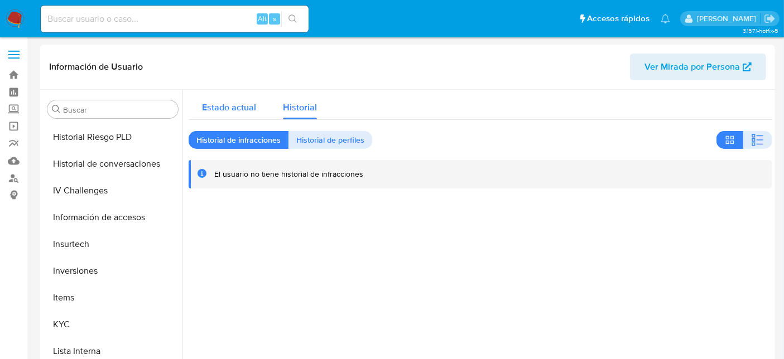
click at [233, 106] on span "Estado actual" at bounding box center [229, 107] width 54 height 13
